Goal: Navigation & Orientation: Find specific page/section

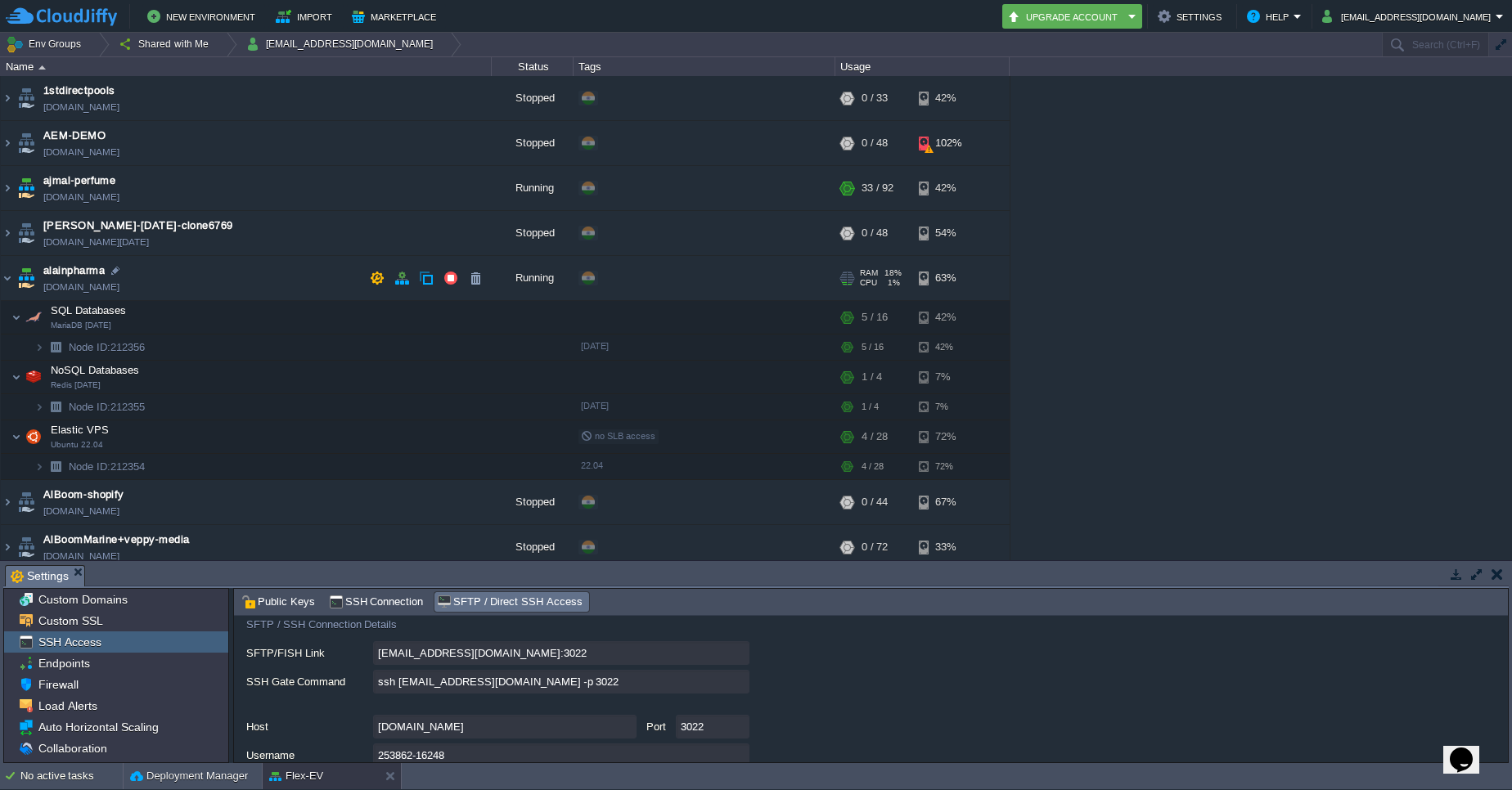
click at [162, 261] on td "[PERSON_NAME][DOMAIN_NAME]" at bounding box center [246, 278] width 491 height 45
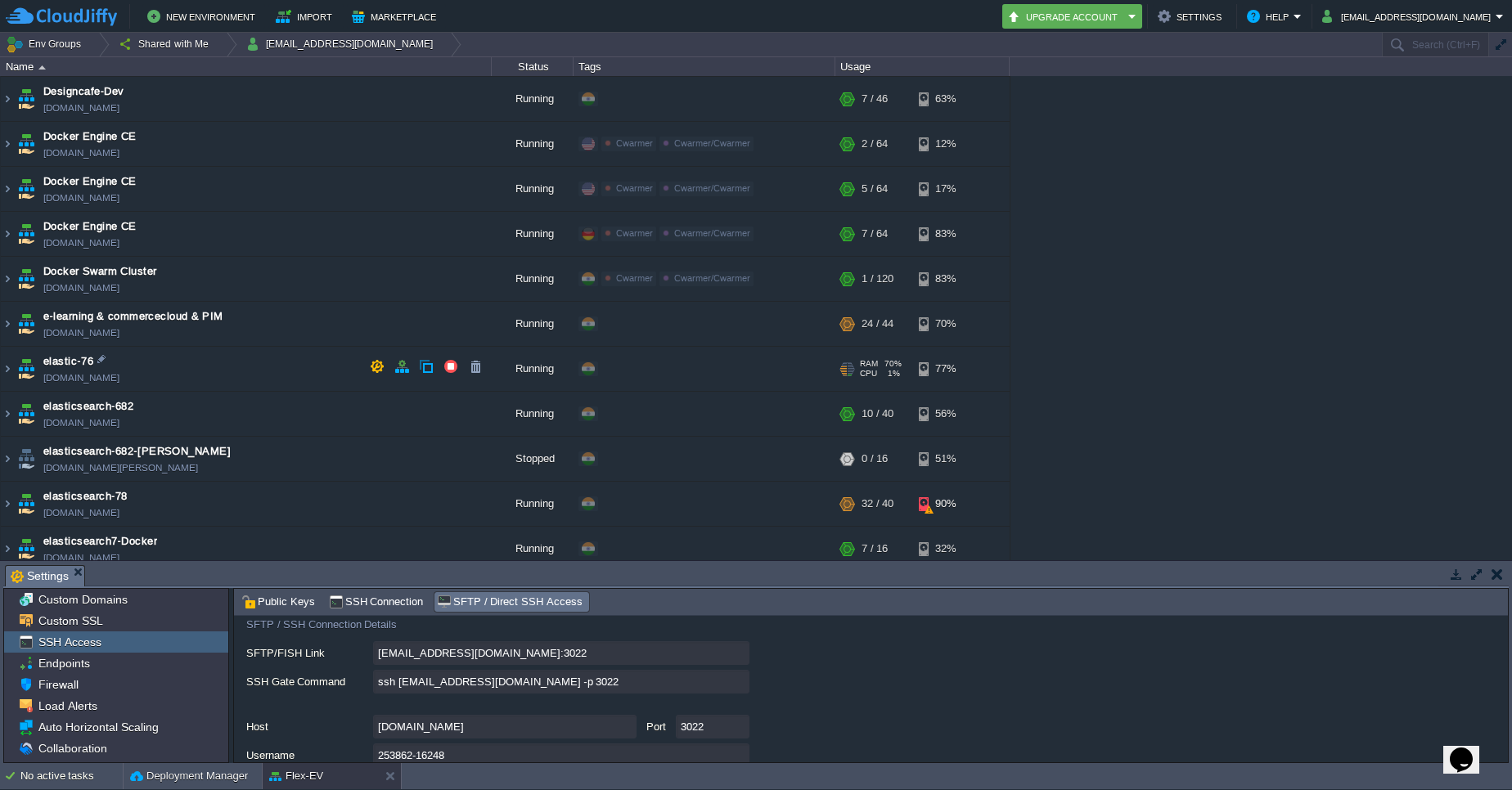
click at [139, 348] on td "elastic-76 [DOMAIN_NAME]" at bounding box center [246, 369] width 491 height 45
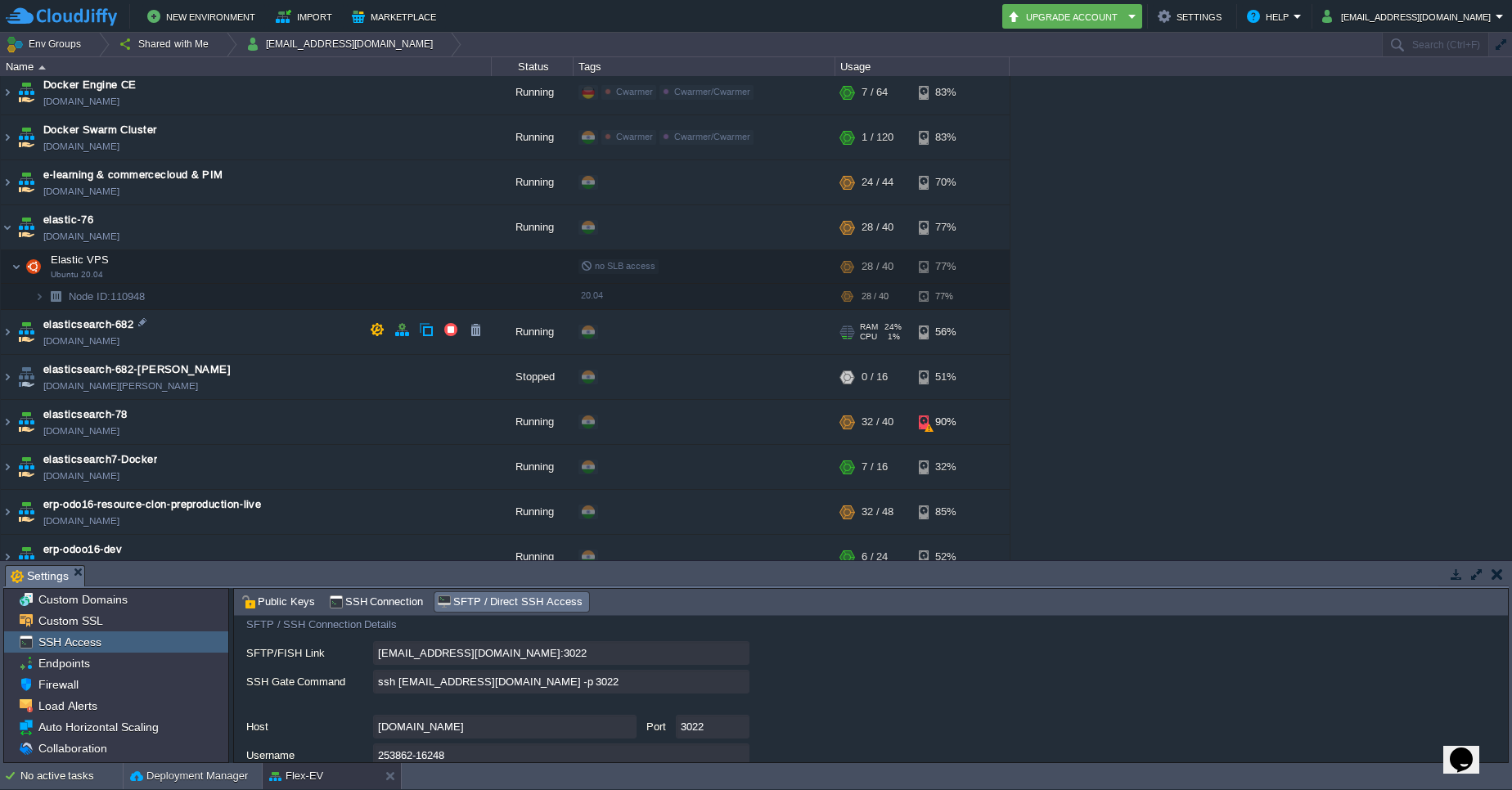
scroll to position [1486, 0]
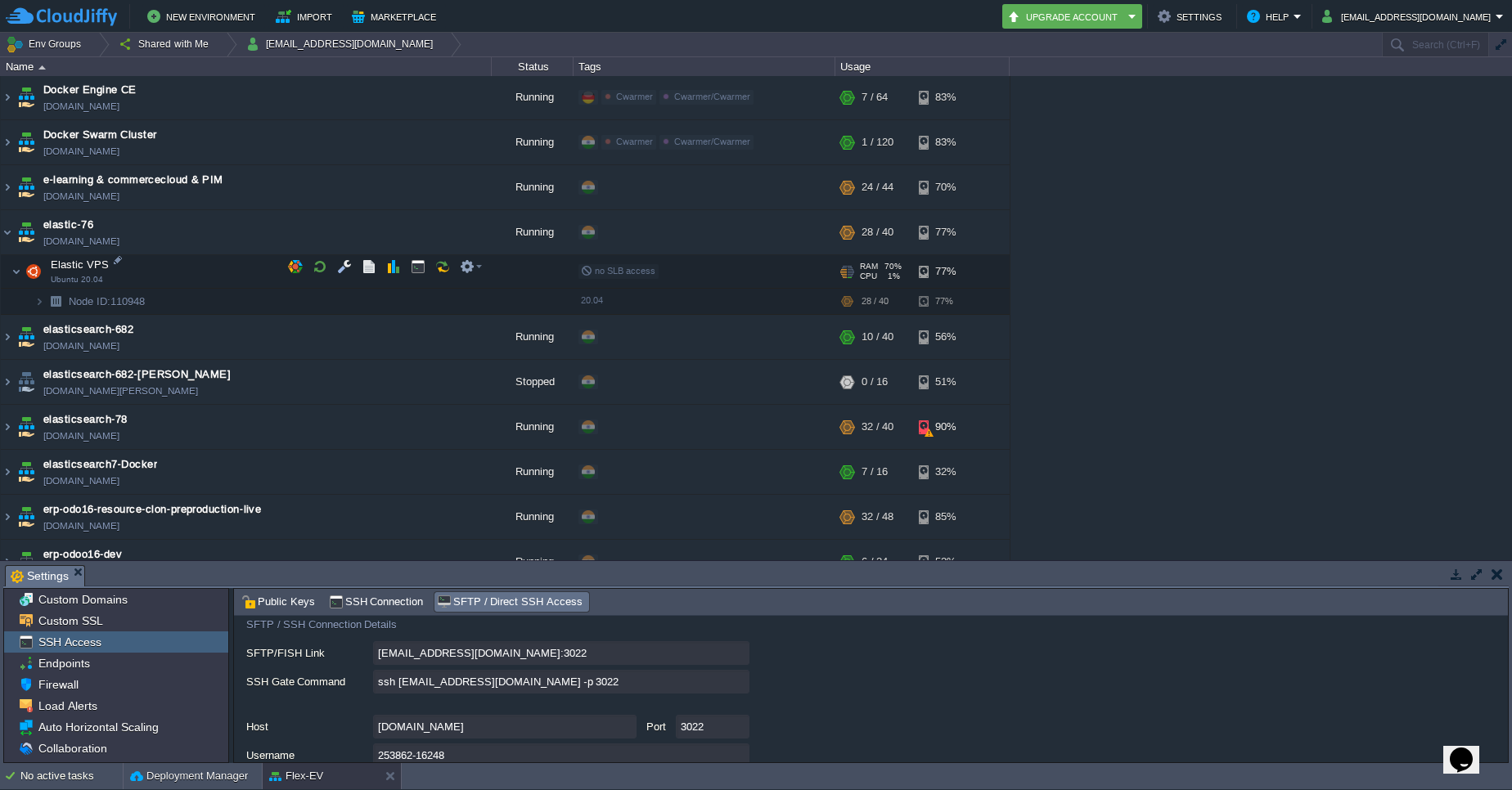
click at [157, 260] on td "Elastic VPS Ubuntu 20.04" at bounding box center [246, 271] width 491 height 33
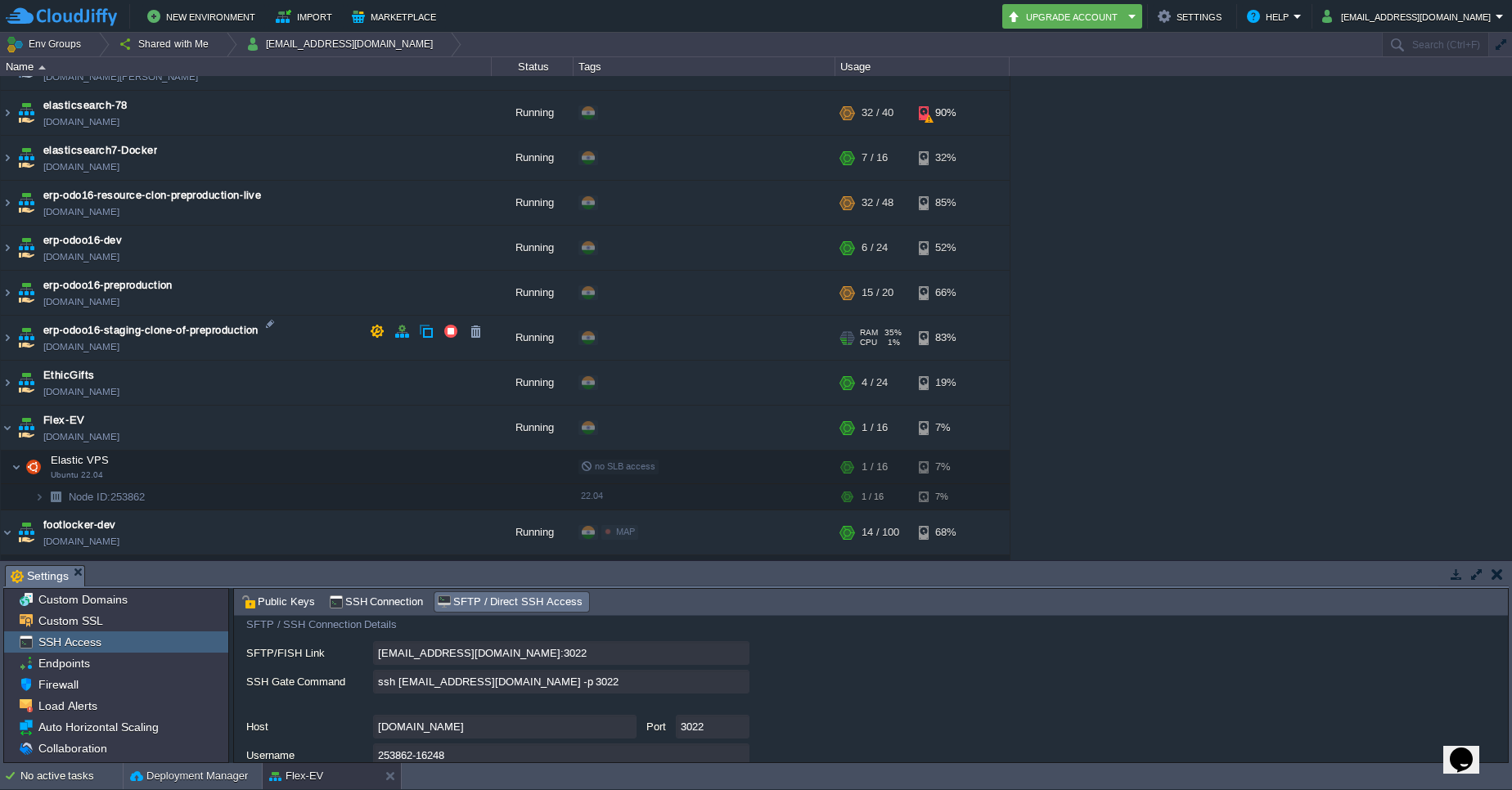
scroll to position [1829, 0]
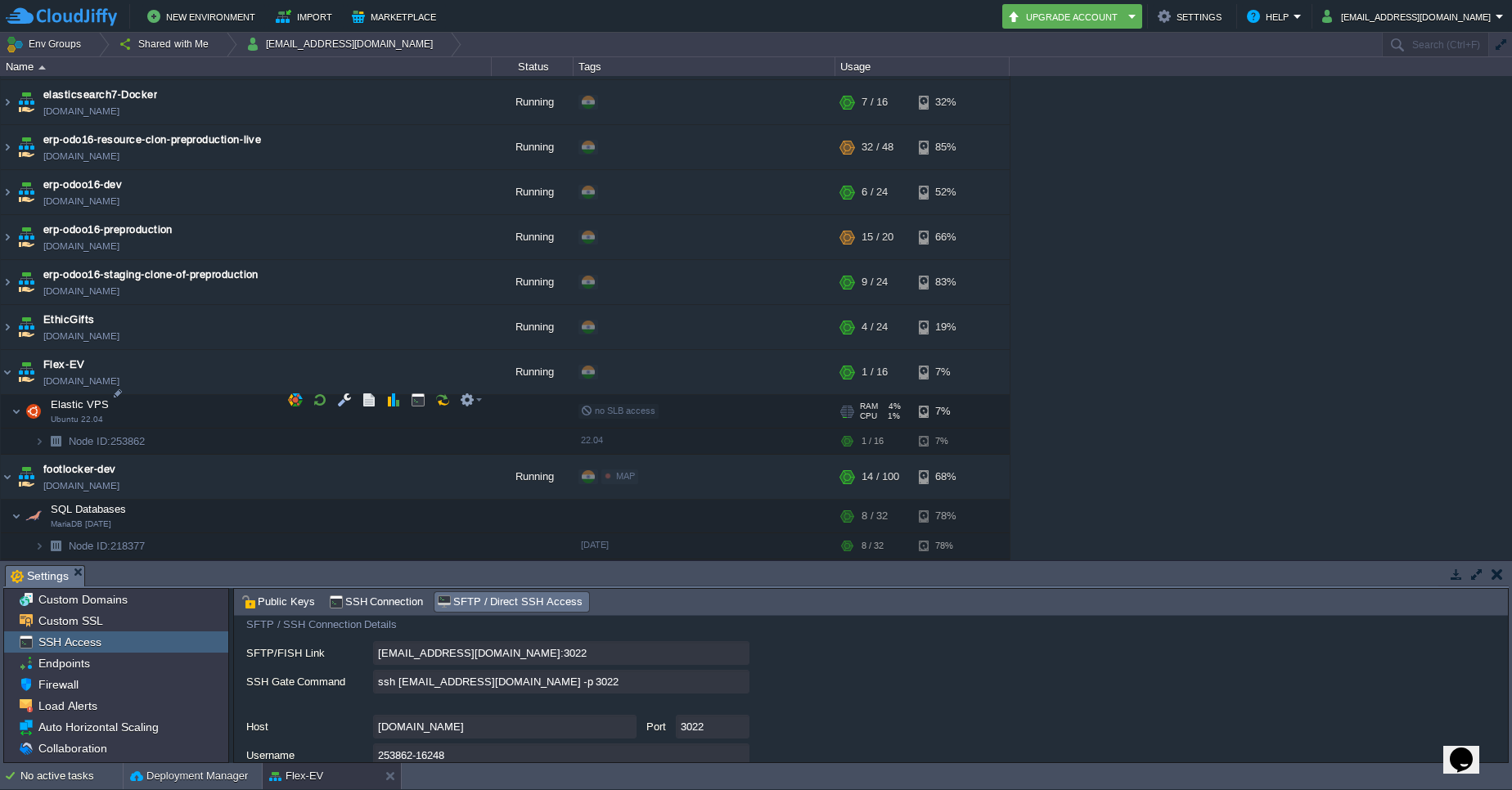
click at [154, 395] on td "Elastic VPS Ubuntu 22.04" at bounding box center [246, 412] width 491 height 33
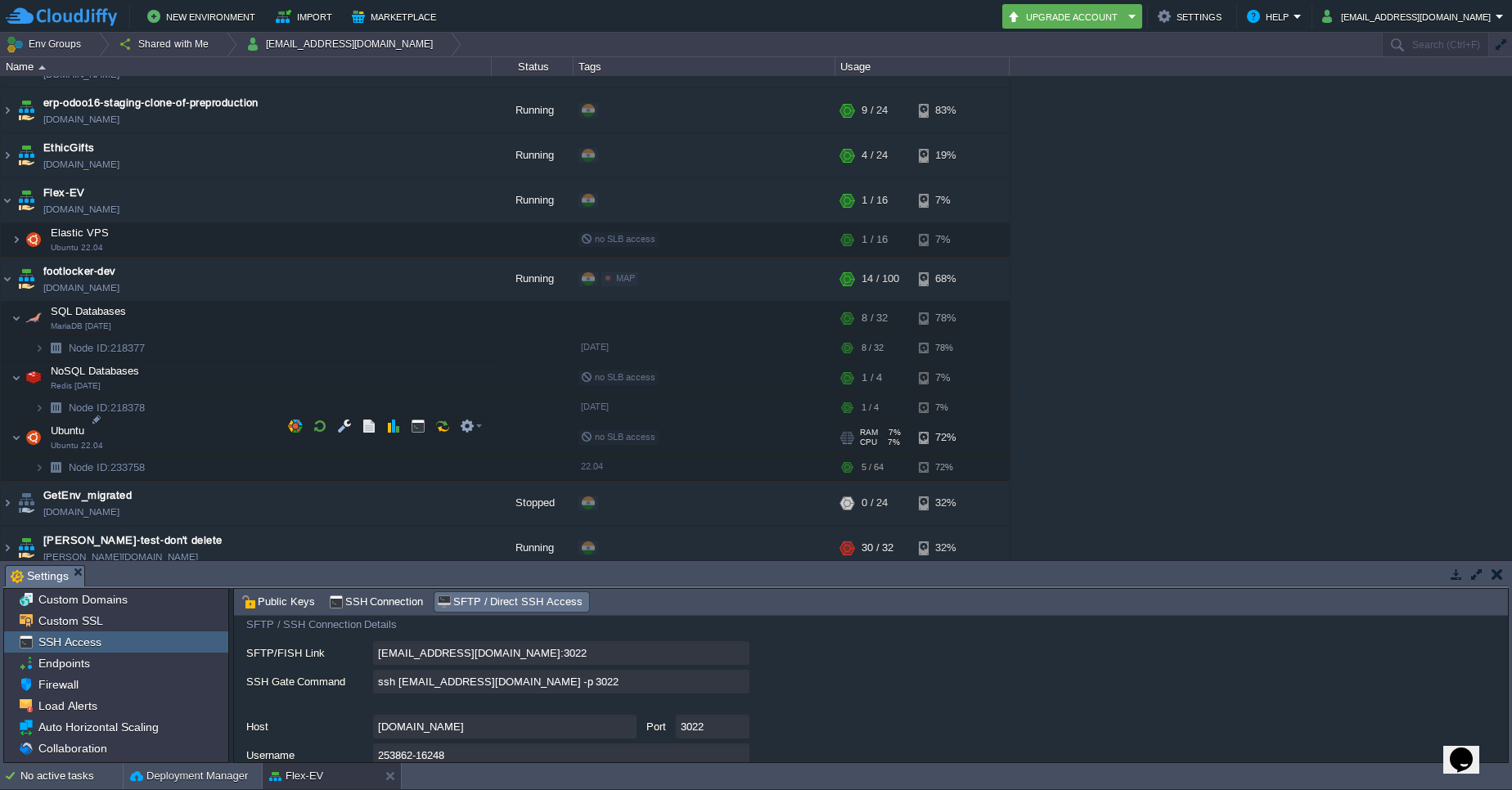
scroll to position [2036, 0]
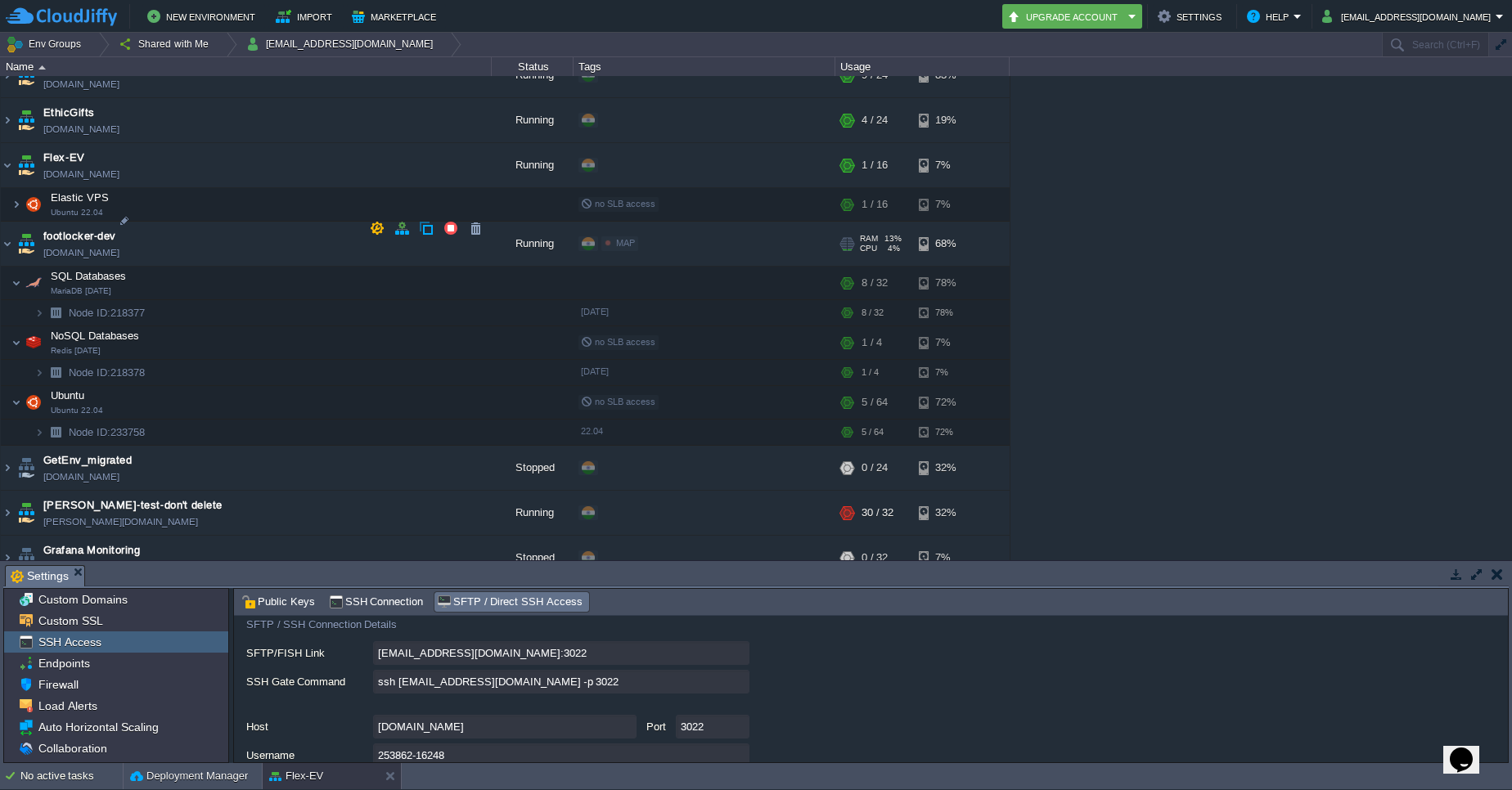
click at [154, 222] on td "footlocker-dev [DOMAIN_NAME]" at bounding box center [246, 243] width 491 height 45
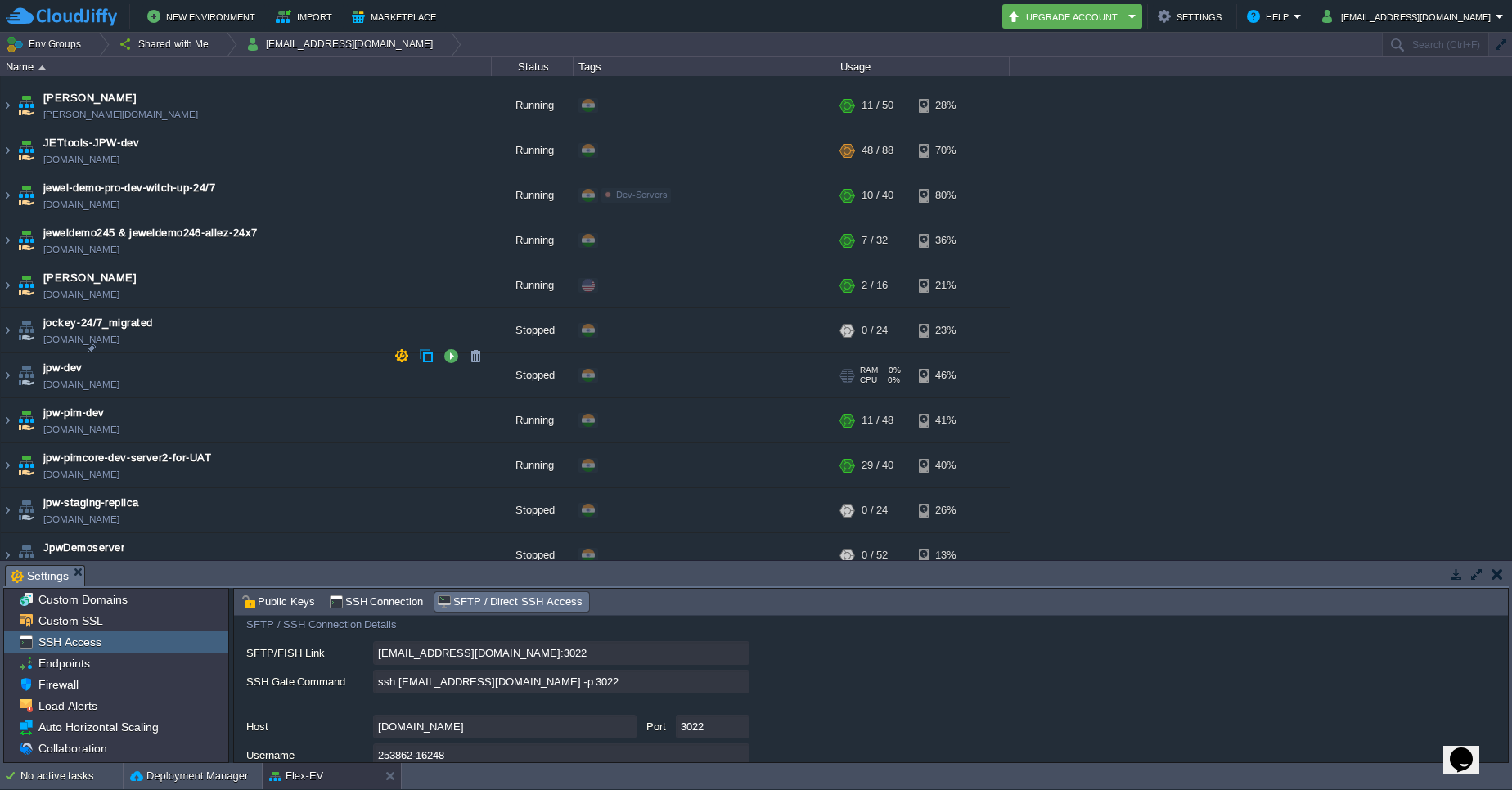
scroll to position [2576, 0]
click at [143, 356] on td "jpw-dev [DOMAIN_NAME]" at bounding box center [246, 378] width 491 height 45
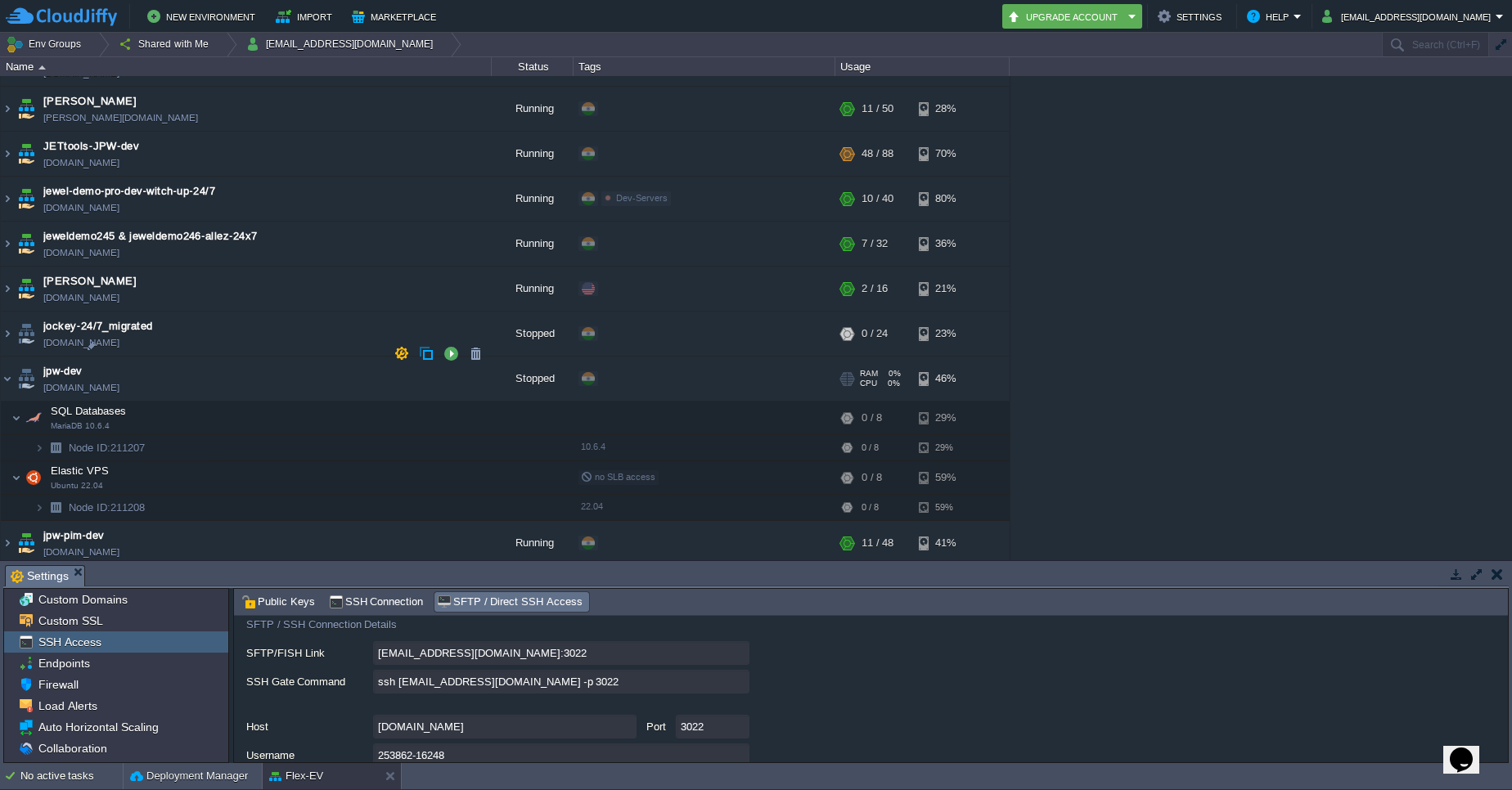
click at [108, 356] on td "jpw-dev [DOMAIN_NAME]" at bounding box center [246, 378] width 491 height 45
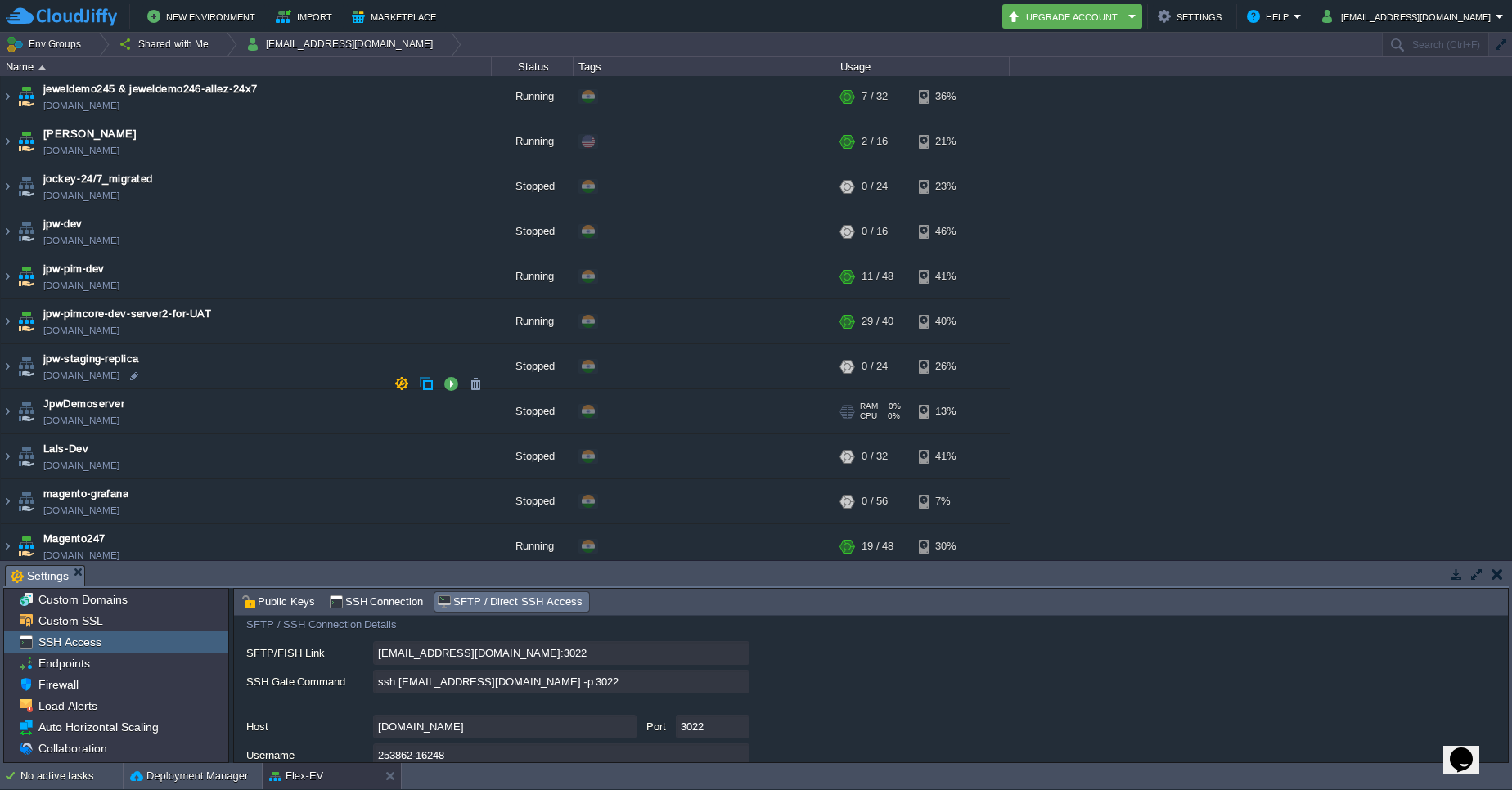
scroll to position [2721, 0]
click at [207, 392] on td "JpwDemoserver [DOMAIN_NAME]" at bounding box center [246, 414] width 491 height 45
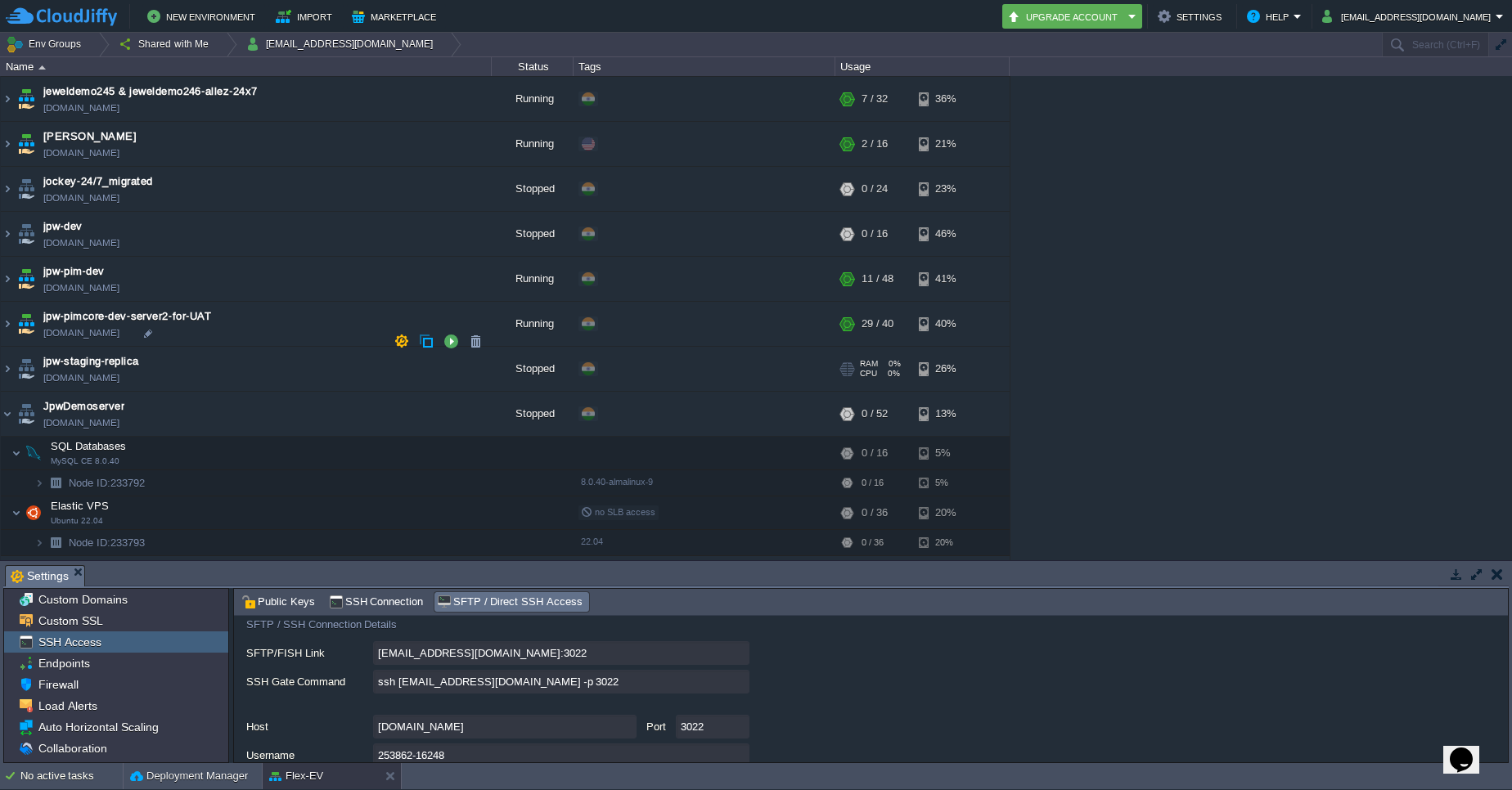
click at [205, 348] on td "jpw-staging-replica [DOMAIN_NAME]" at bounding box center [246, 369] width 491 height 45
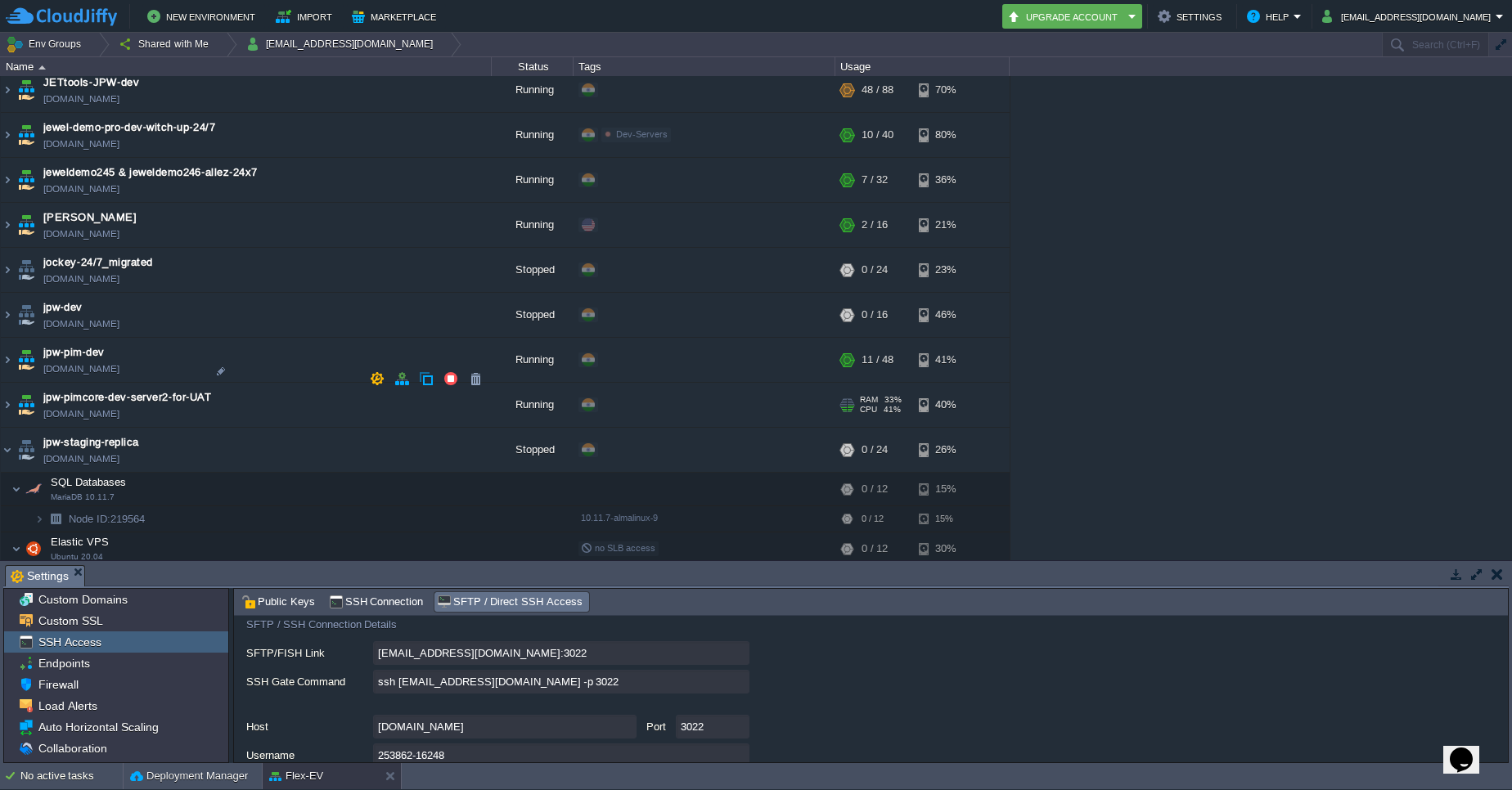
scroll to position [2637, 0]
click at [258, 385] on td "jpw-pimcore-dev-server2-for-UAT [DOMAIN_NAME]" at bounding box center [246, 407] width 491 height 45
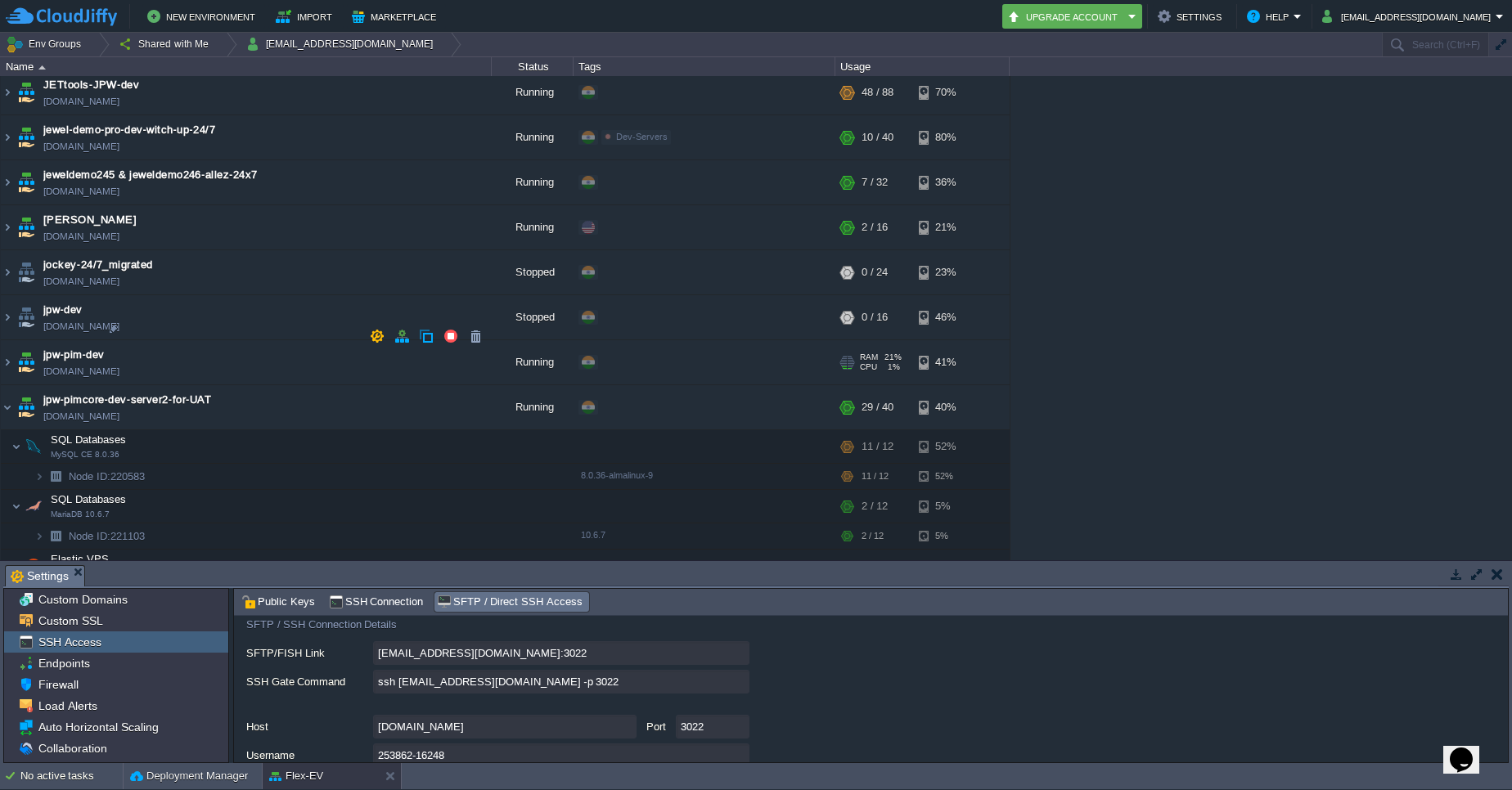
click at [222, 340] on td "jpw-pim-dev [DOMAIN_NAME]" at bounding box center [246, 362] width 491 height 45
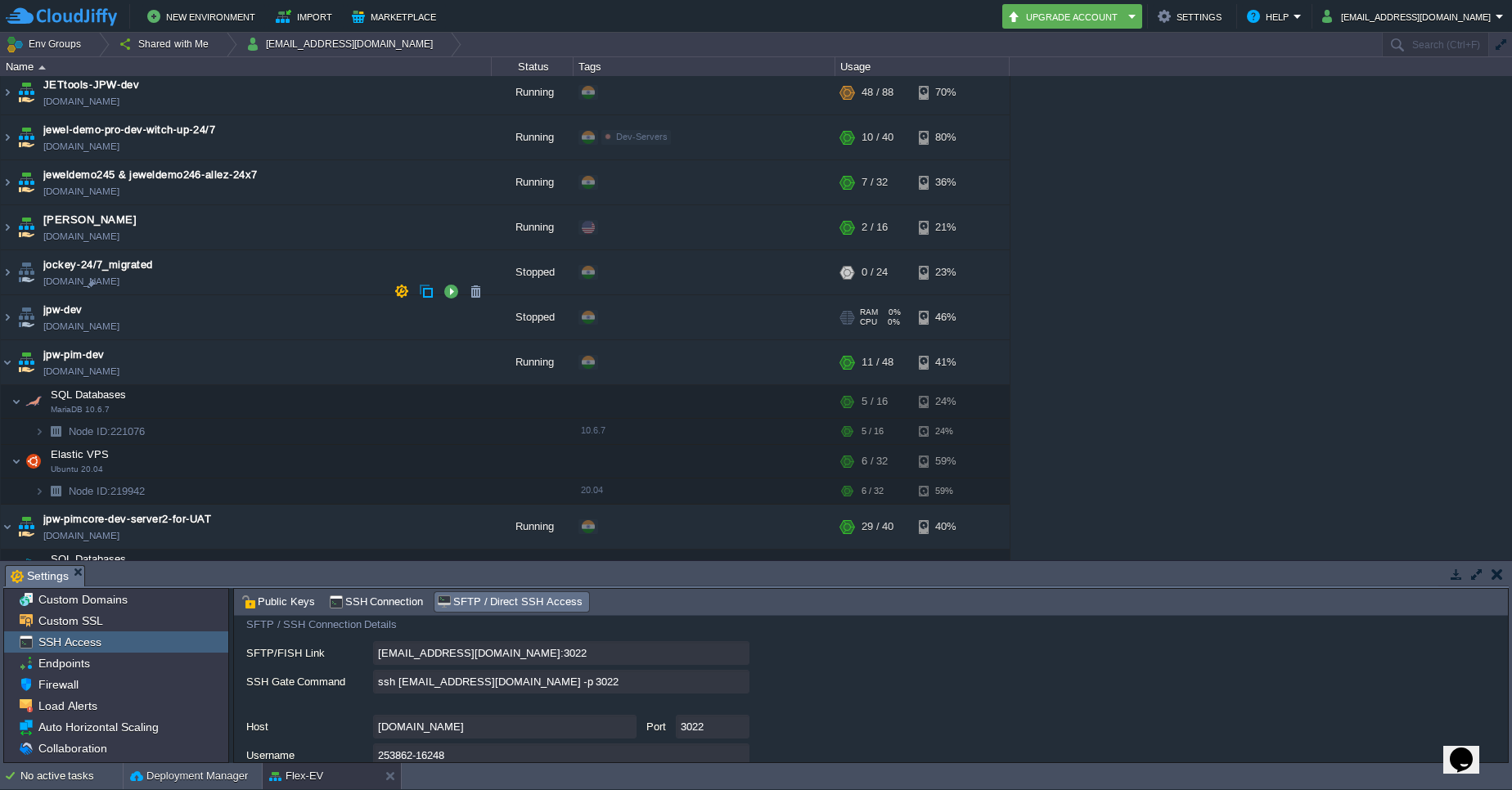
click at [209, 296] on td "jpw-dev [DOMAIN_NAME]" at bounding box center [246, 318] width 491 height 45
